Goal: Information Seeking & Learning: Learn about a topic

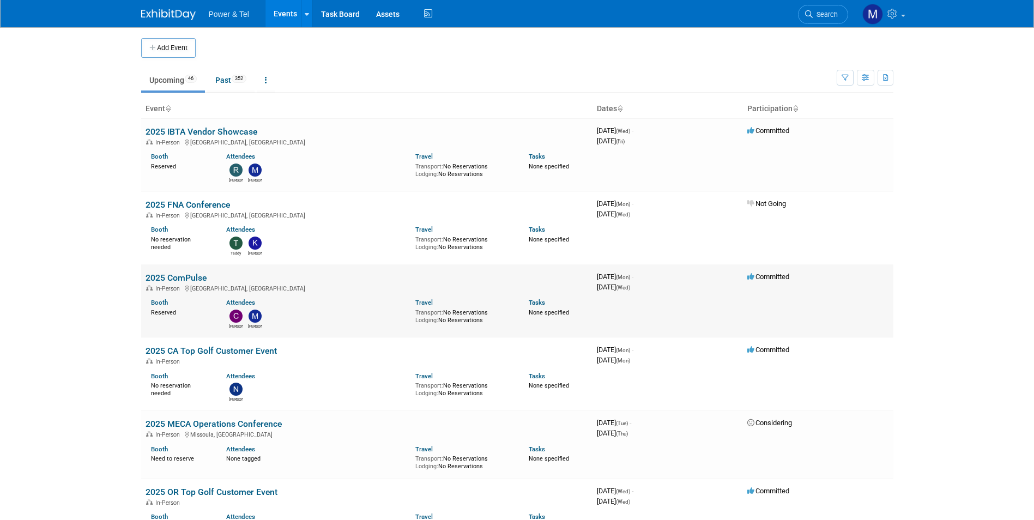
scroll to position [109, 0]
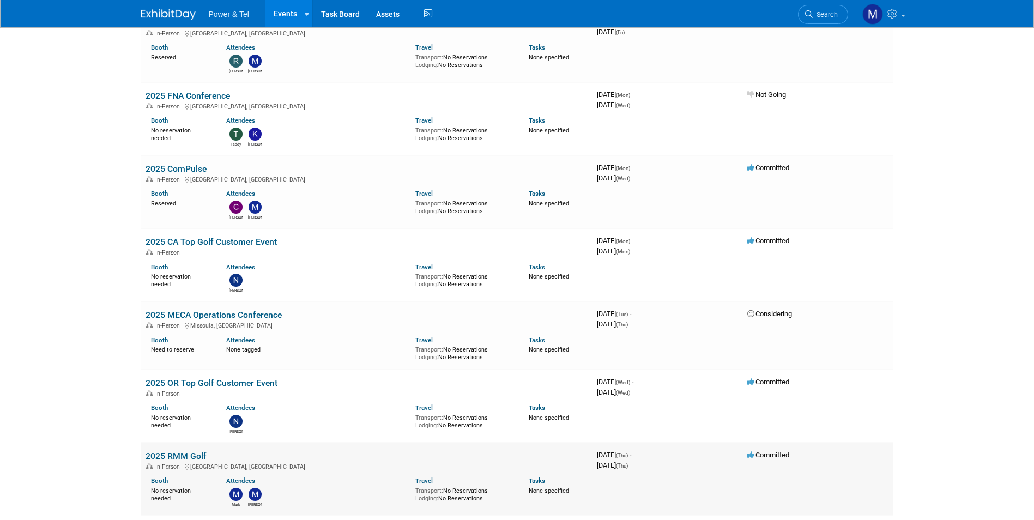
click at [366, 464] on div "In-Person North East, PA" at bounding box center [367, 466] width 443 height 9
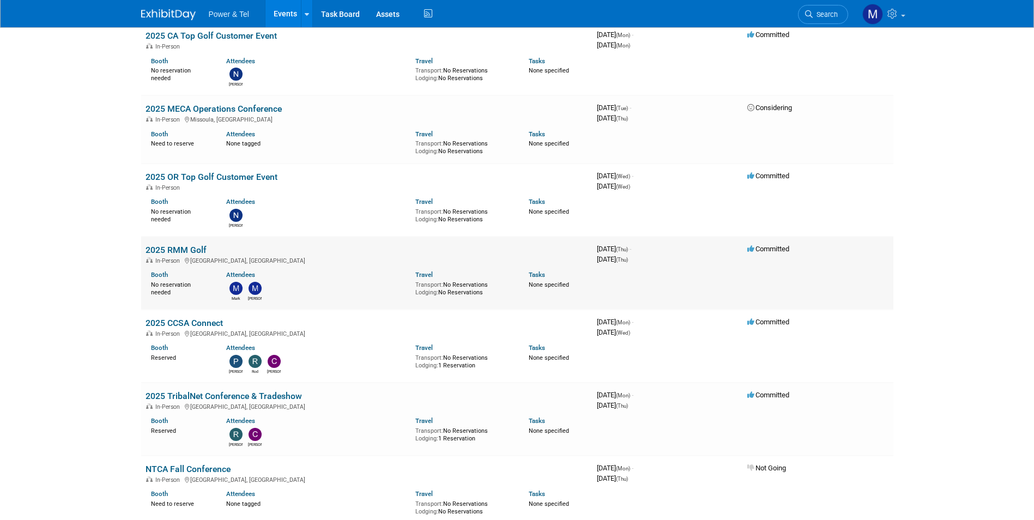
scroll to position [436, 0]
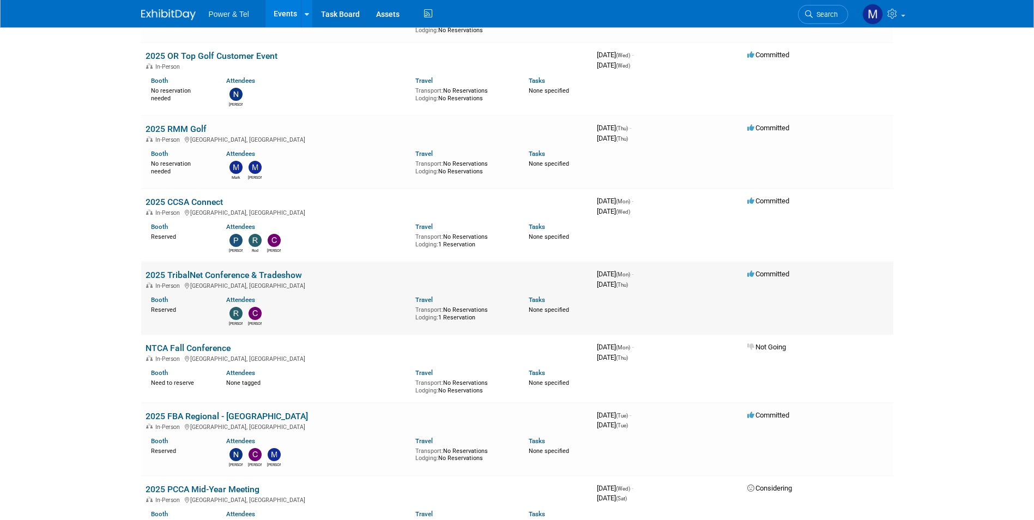
click at [183, 264] on td "2025 TribalNet Conference & Tradeshow In-Person Reno, NV Booth Reserved Attende…" at bounding box center [366, 298] width 451 height 73
click at [186, 273] on link "2025 TribalNet Conference & Tradeshow" at bounding box center [224, 275] width 156 height 10
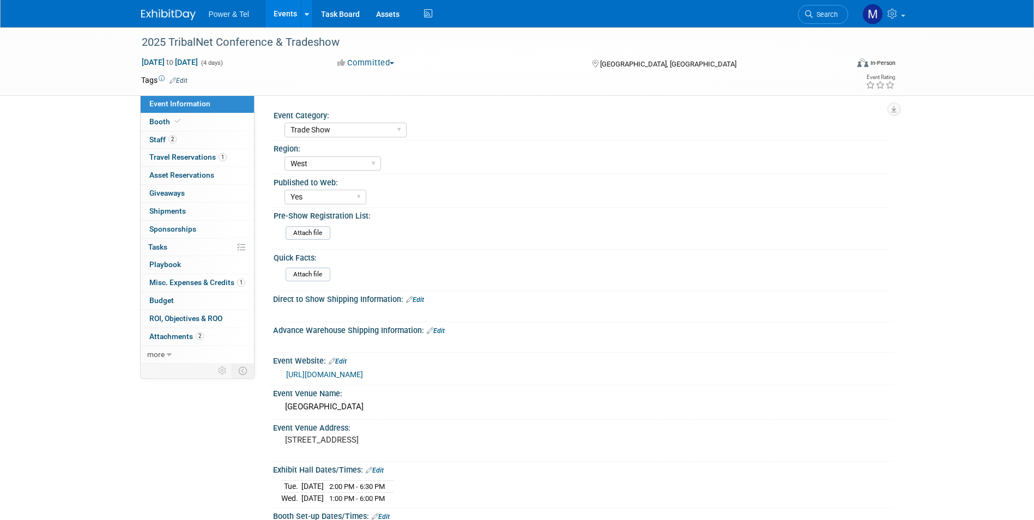
select select "Trade Show"
select select "West"
select select "Yes"
click at [208, 284] on span "Misc. Expenses & Credits 1" at bounding box center [197, 282] width 96 height 9
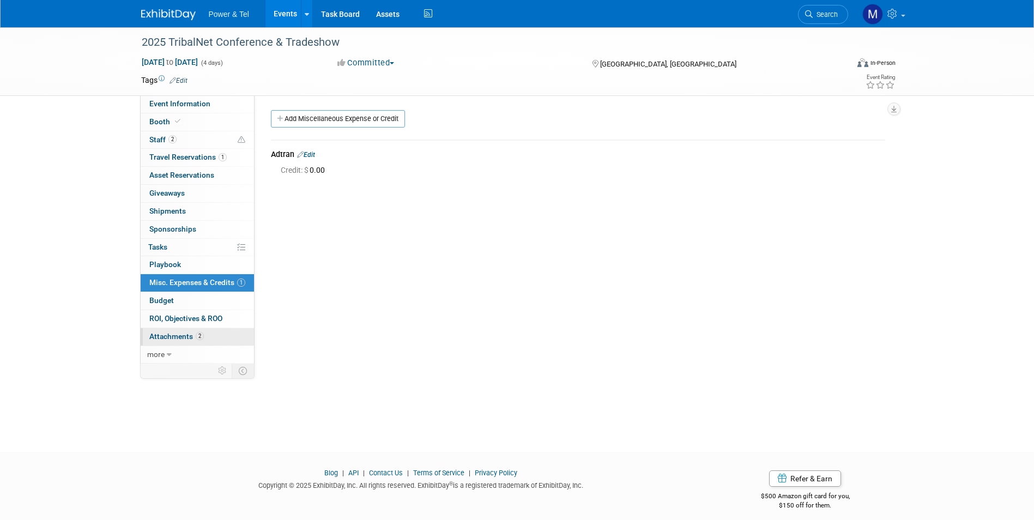
click at [208, 333] on link "2 Attachments 2" at bounding box center [197, 336] width 113 height 17
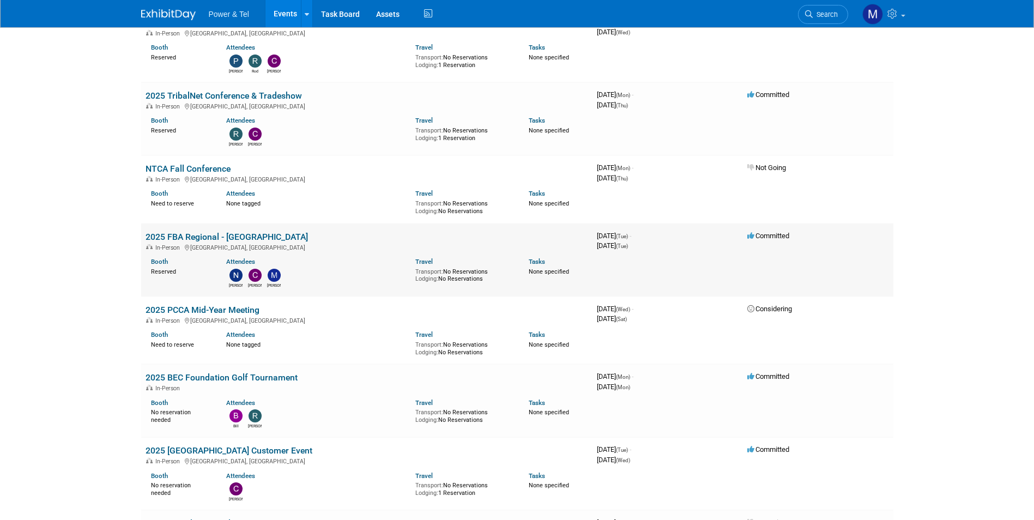
scroll to position [654, 0]
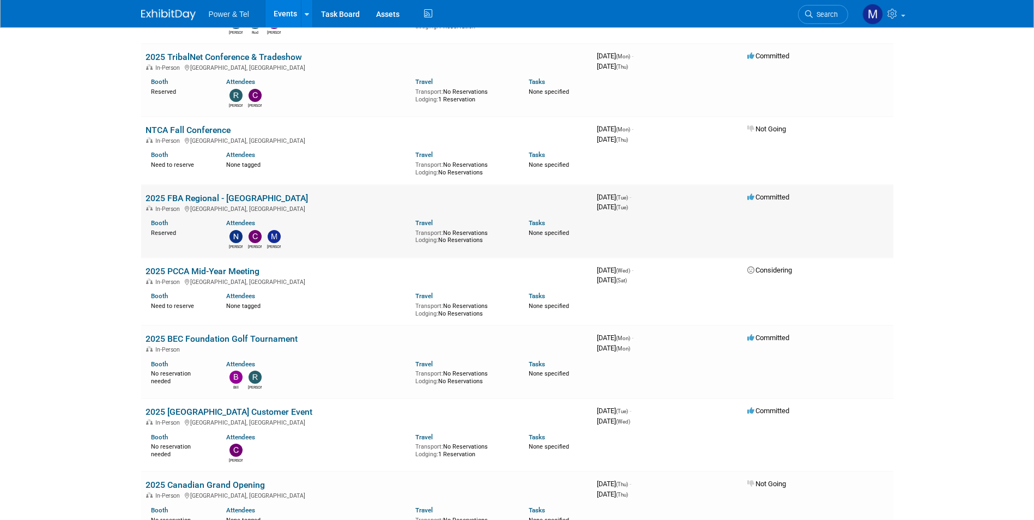
click at [243, 197] on link "2025 FBA Regional - [GEOGRAPHIC_DATA]" at bounding box center [227, 198] width 162 height 10
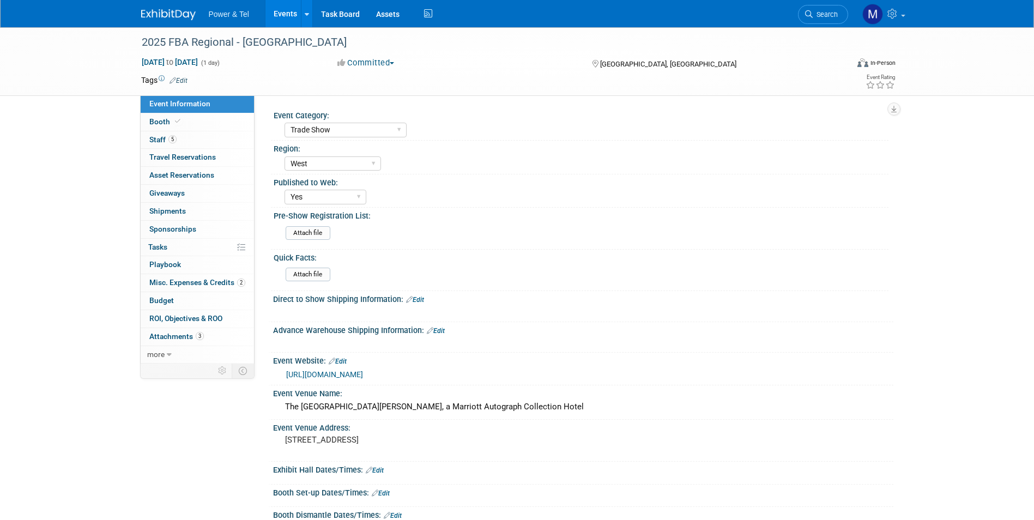
select select "Trade Show"
select select "West"
select select "Yes"
click at [229, 282] on span "Misc. Expenses & Credits 2" at bounding box center [197, 282] width 96 height 9
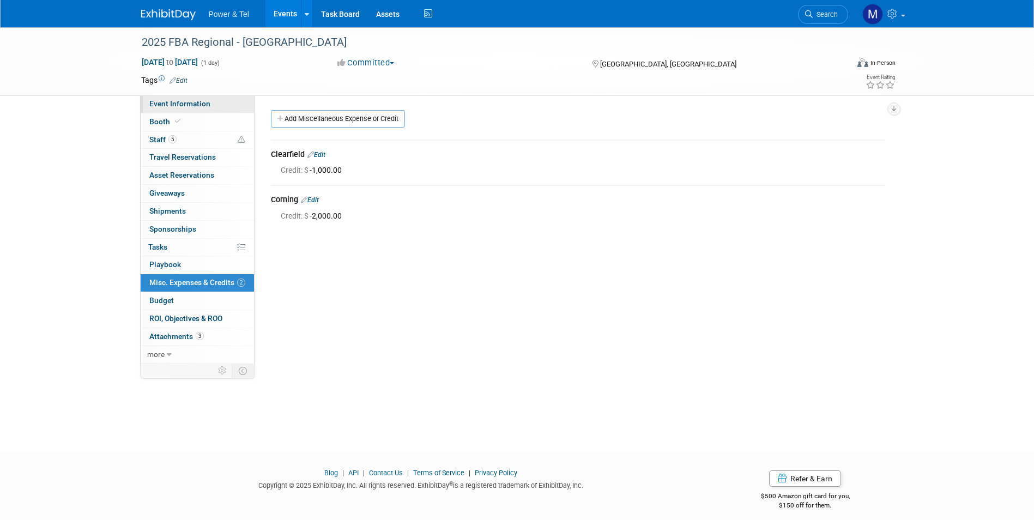
click at [197, 101] on span "Event Information" at bounding box center [179, 103] width 61 height 9
select select "Trade Show"
select select "West"
select select "Yes"
